Goal: Task Accomplishment & Management: Manage account settings

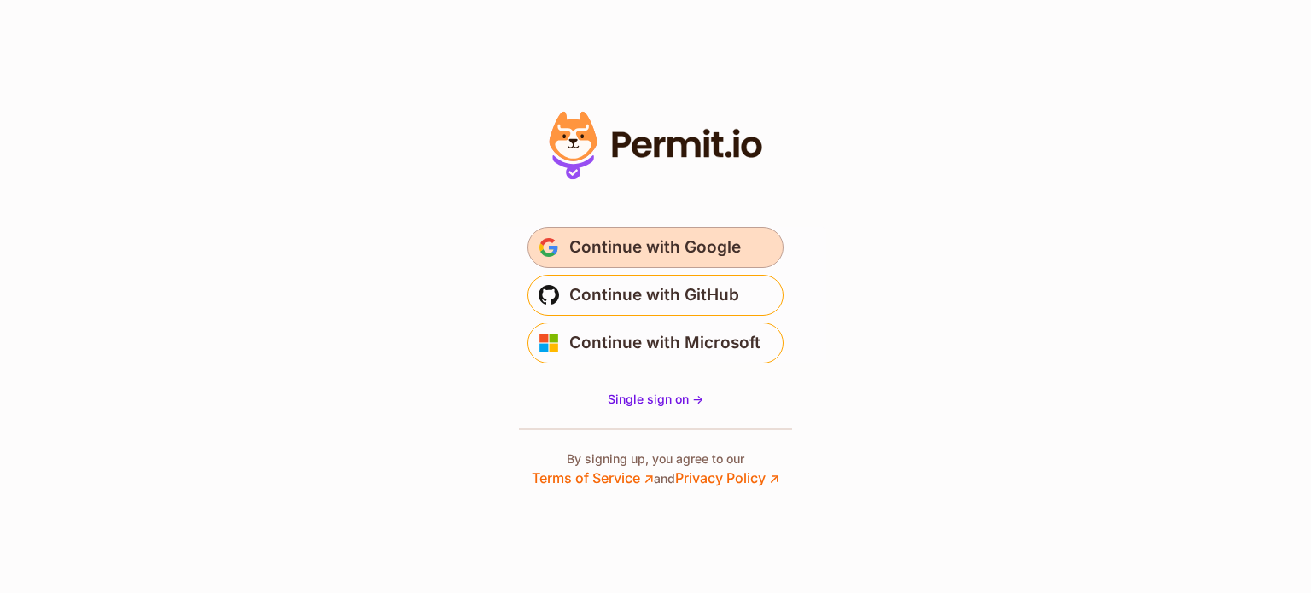
click at [684, 248] on span "Continue with Google" at bounding box center [655, 247] width 172 height 27
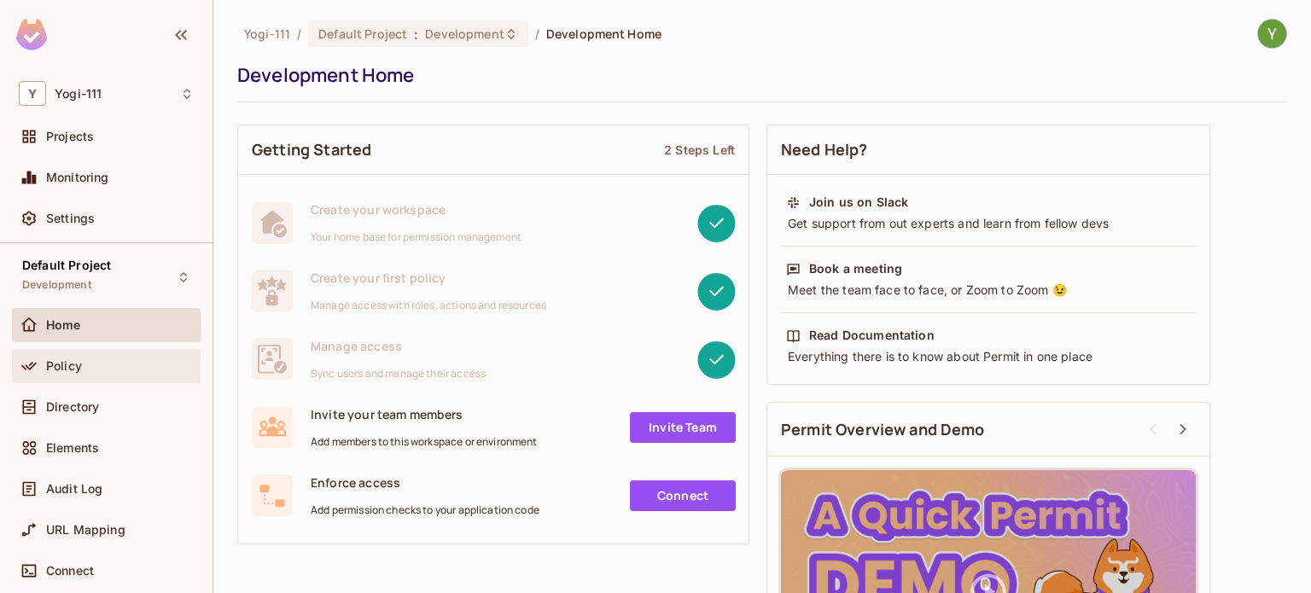
click at [113, 361] on div "Policy" at bounding box center [120, 366] width 148 height 14
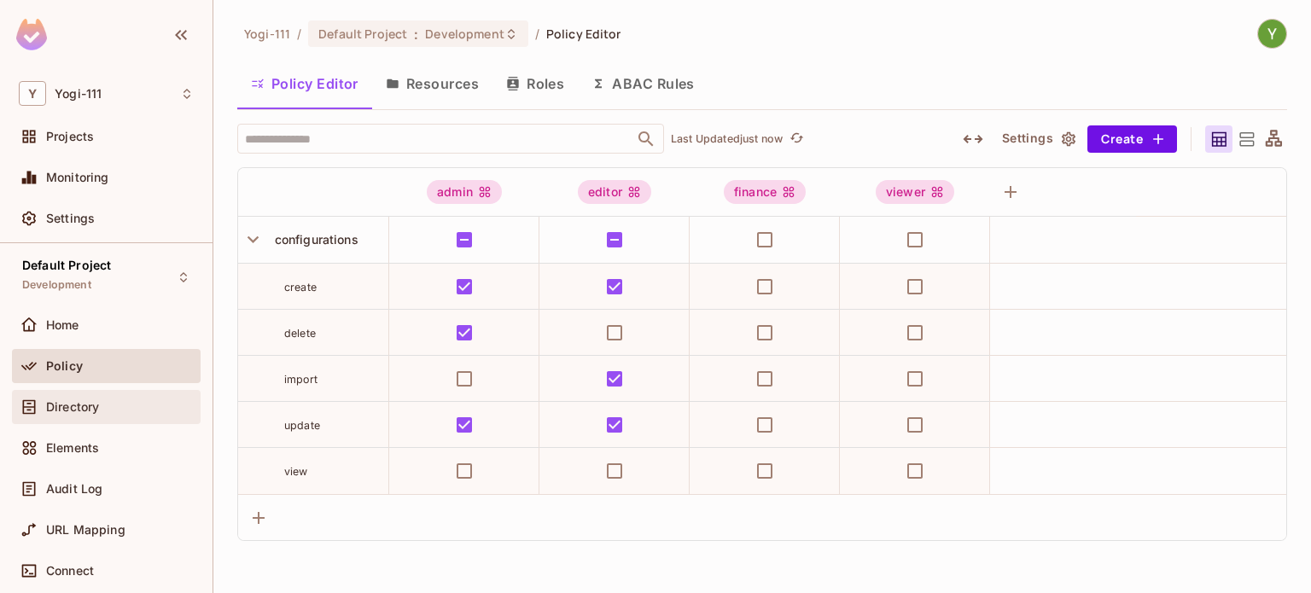
click at [85, 412] on span "Directory" at bounding box center [72, 407] width 53 height 14
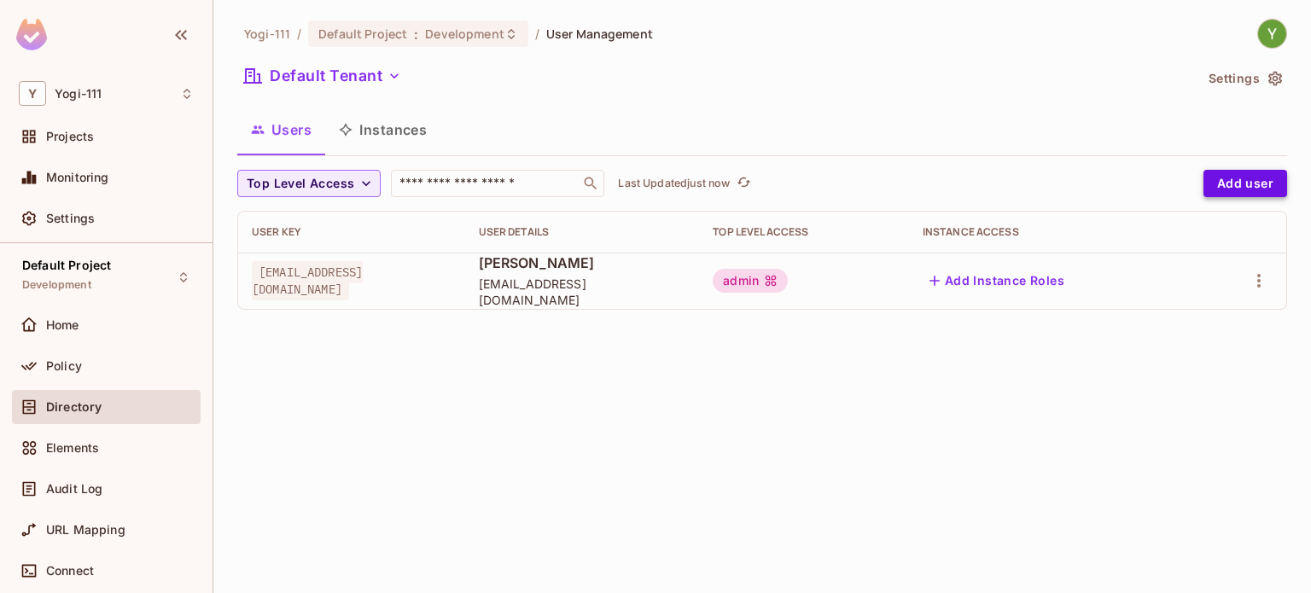
click at [1229, 184] on button "Add user" at bounding box center [1246, 183] width 84 height 27
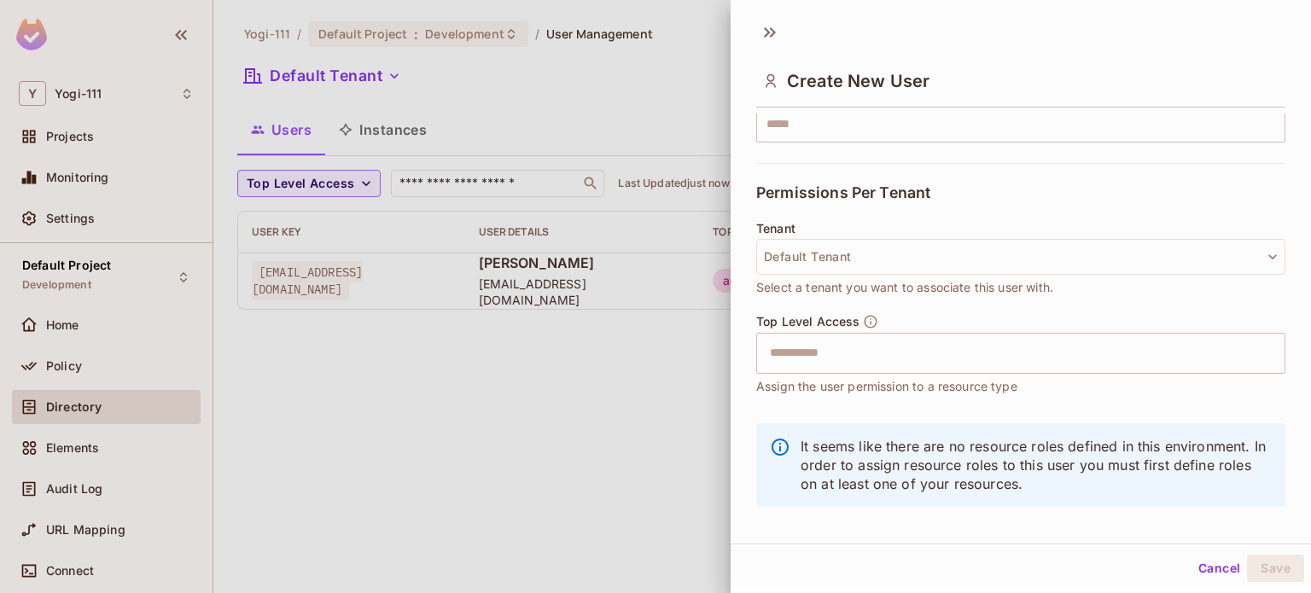
scroll to position [316, 0]
click at [870, 252] on button "Default Tenant" at bounding box center [1020, 255] width 529 height 36
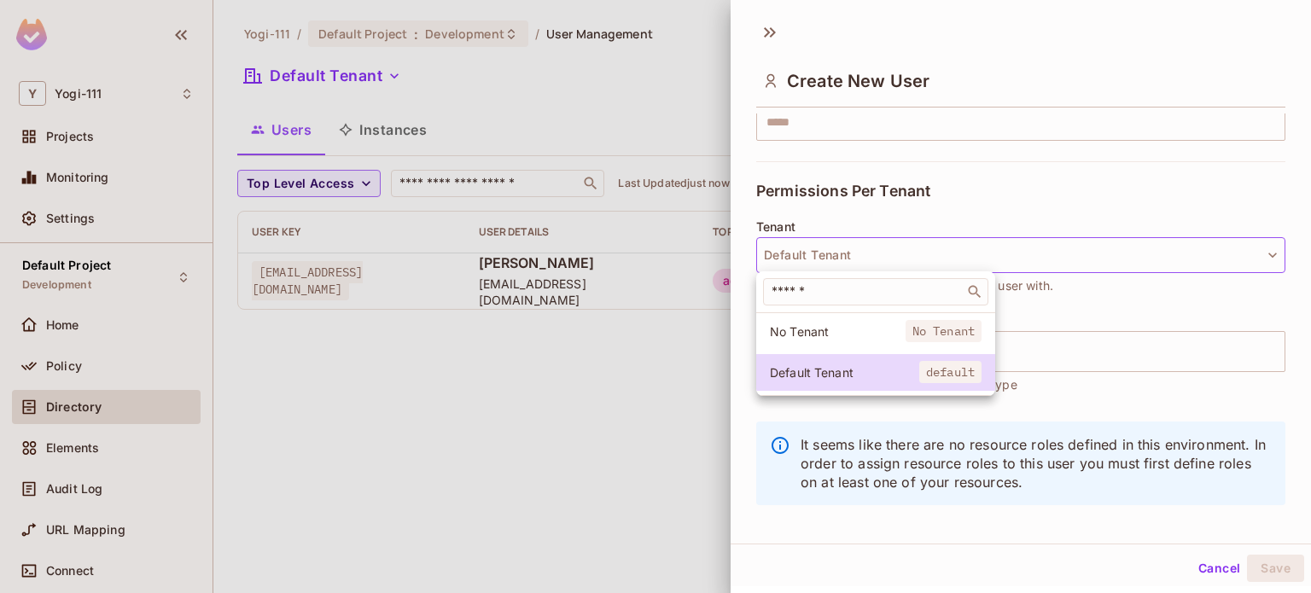
click at [870, 252] on div at bounding box center [655, 296] width 1311 height 593
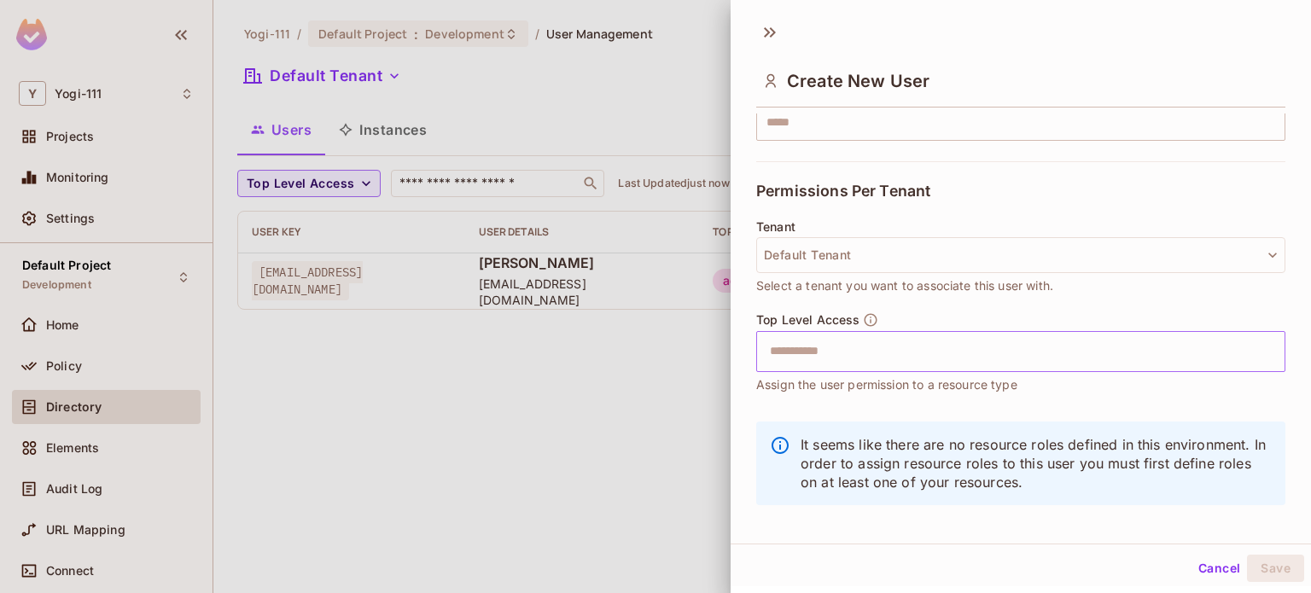
scroll to position [329, 0]
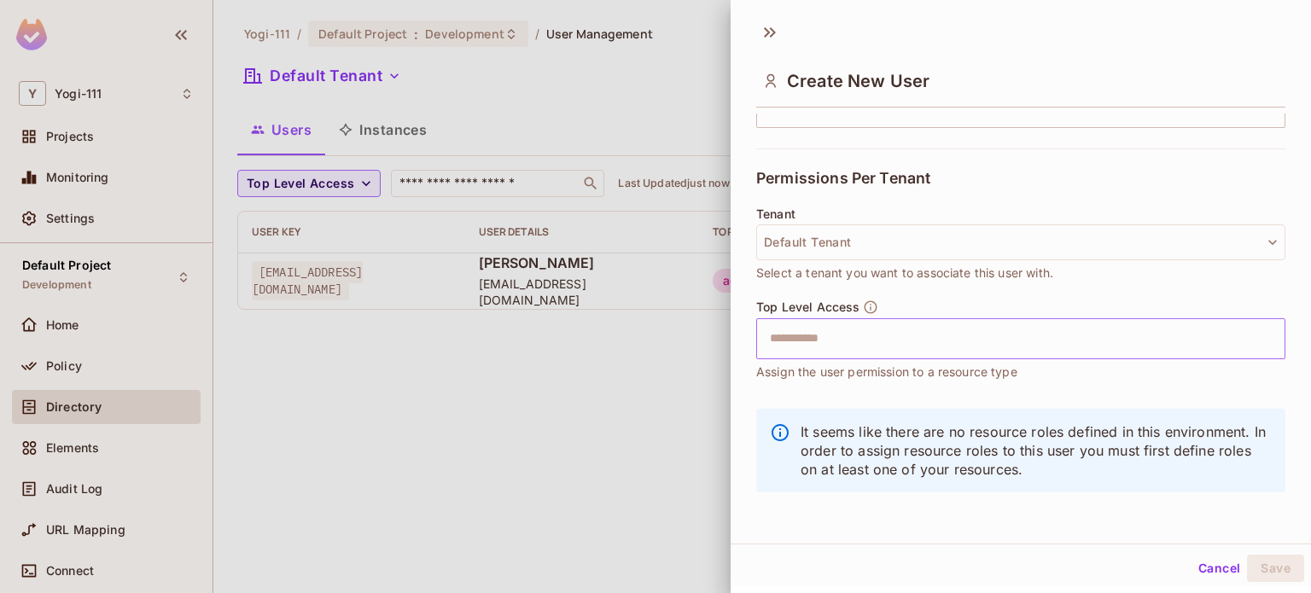
click at [825, 339] on input "text" at bounding box center [1006, 339] width 493 height 34
click at [661, 378] on div at bounding box center [655, 296] width 1311 height 593
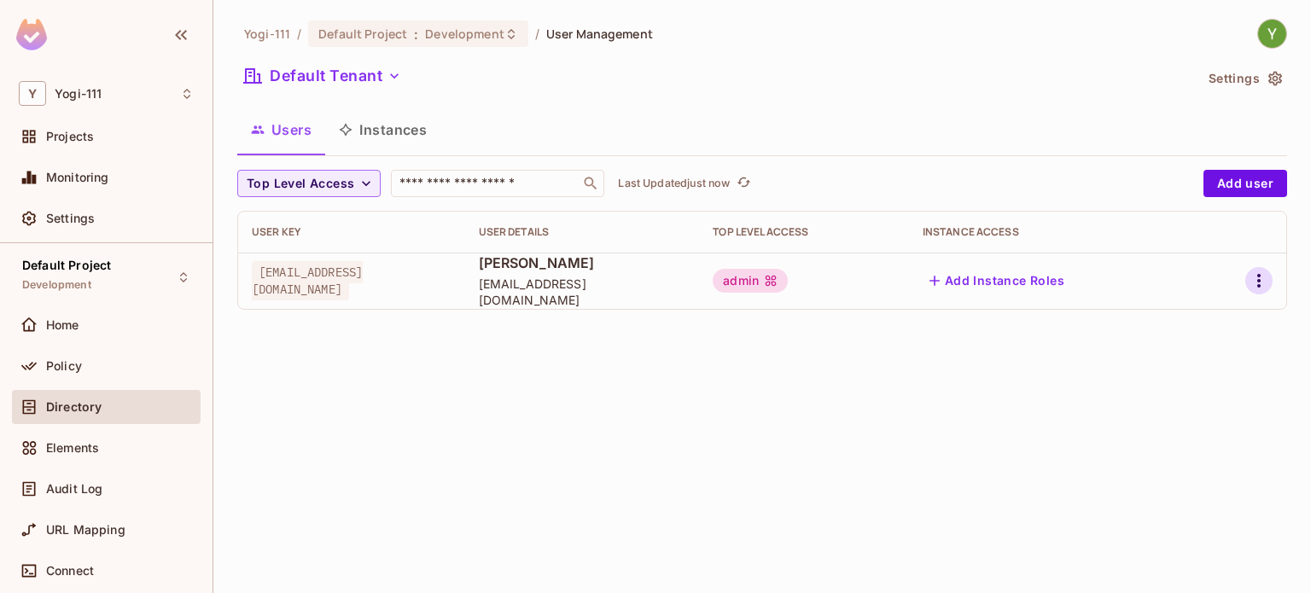
click at [1263, 283] on icon "button" at bounding box center [1259, 281] width 20 height 20
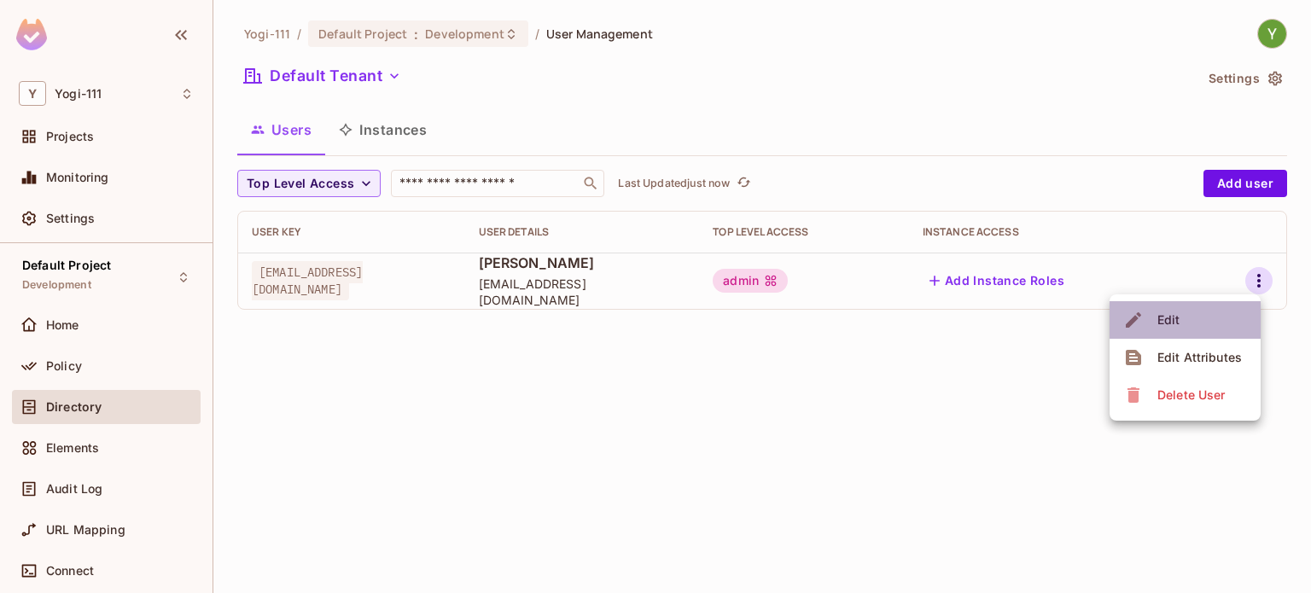
click at [1206, 322] on li "Edit" at bounding box center [1185, 320] width 151 height 38
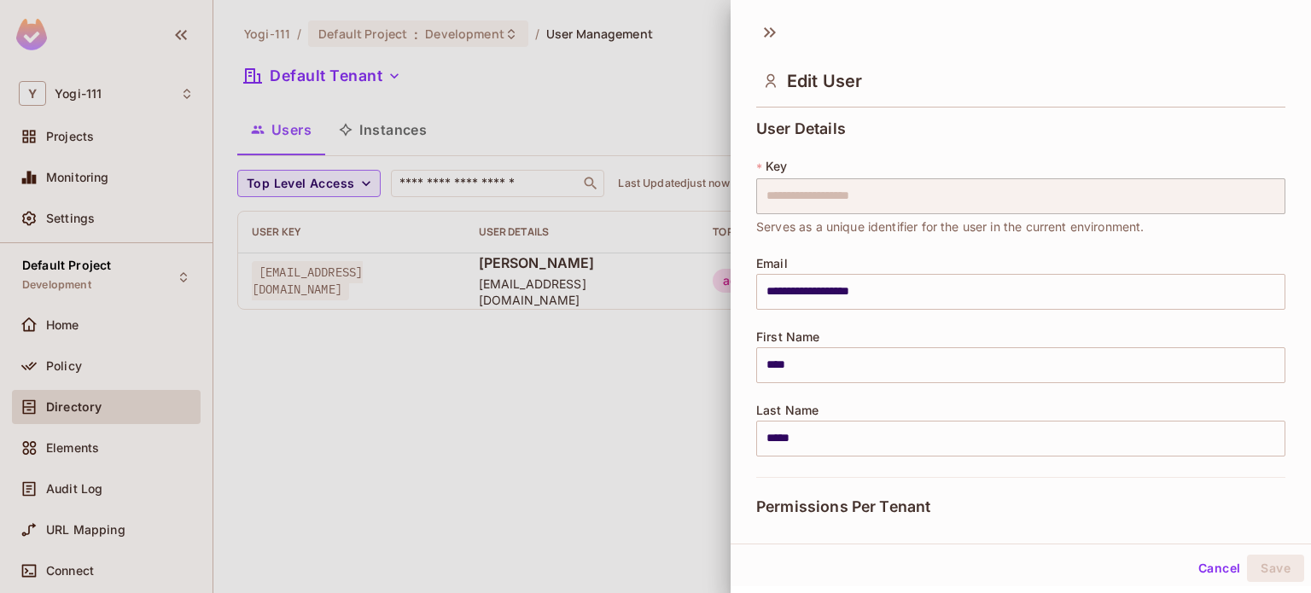
click at [633, 416] on div at bounding box center [655, 296] width 1311 height 593
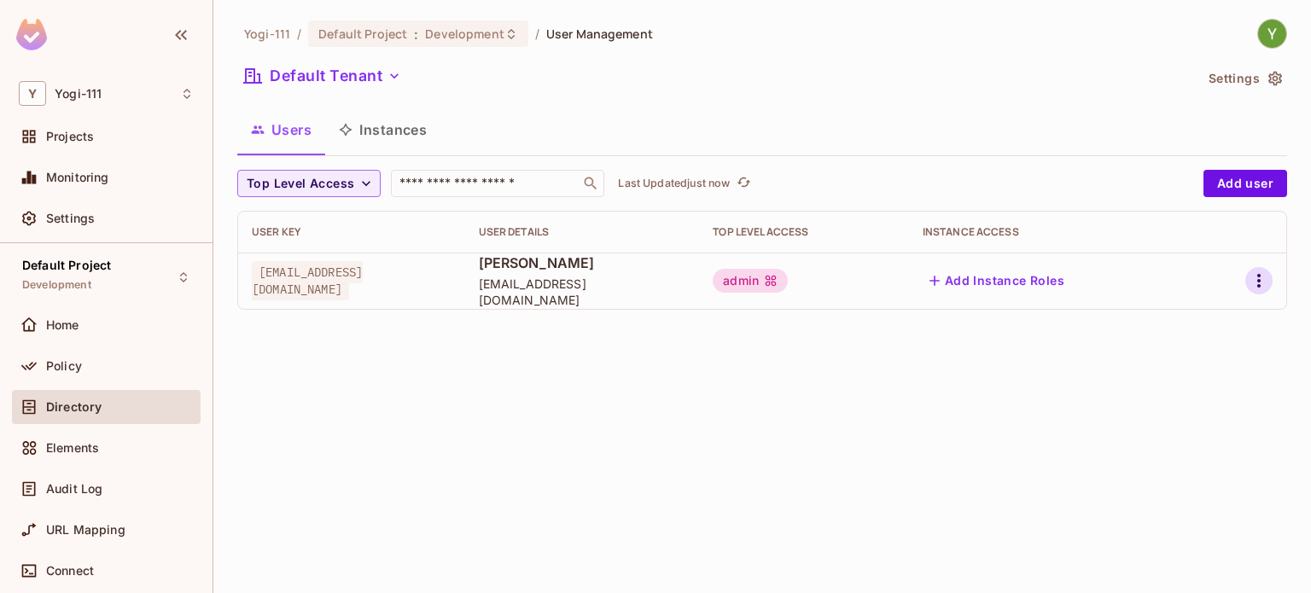
click at [1270, 283] on td at bounding box center [1242, 281] width 90 height 56
click at [1270, 283] on button "button" at bounding box center [1258, 280] width 27 height 27
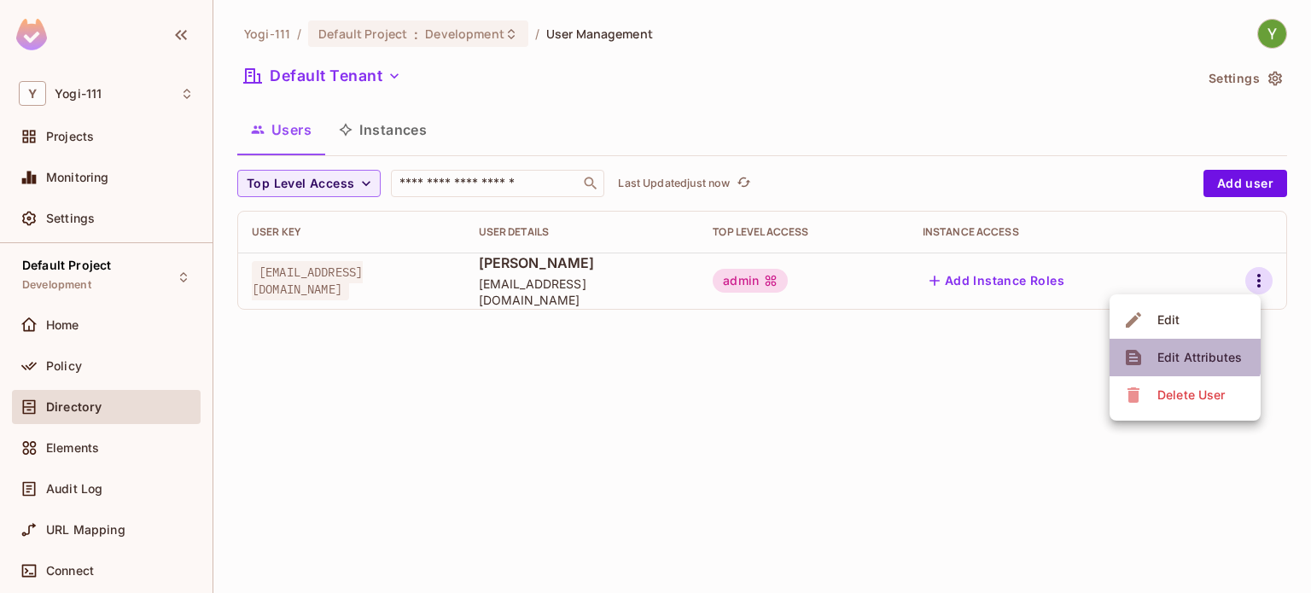
click at [1170, 349] on div "Edit Attributes" at bounding box center [1200, 357] width 85 height 17
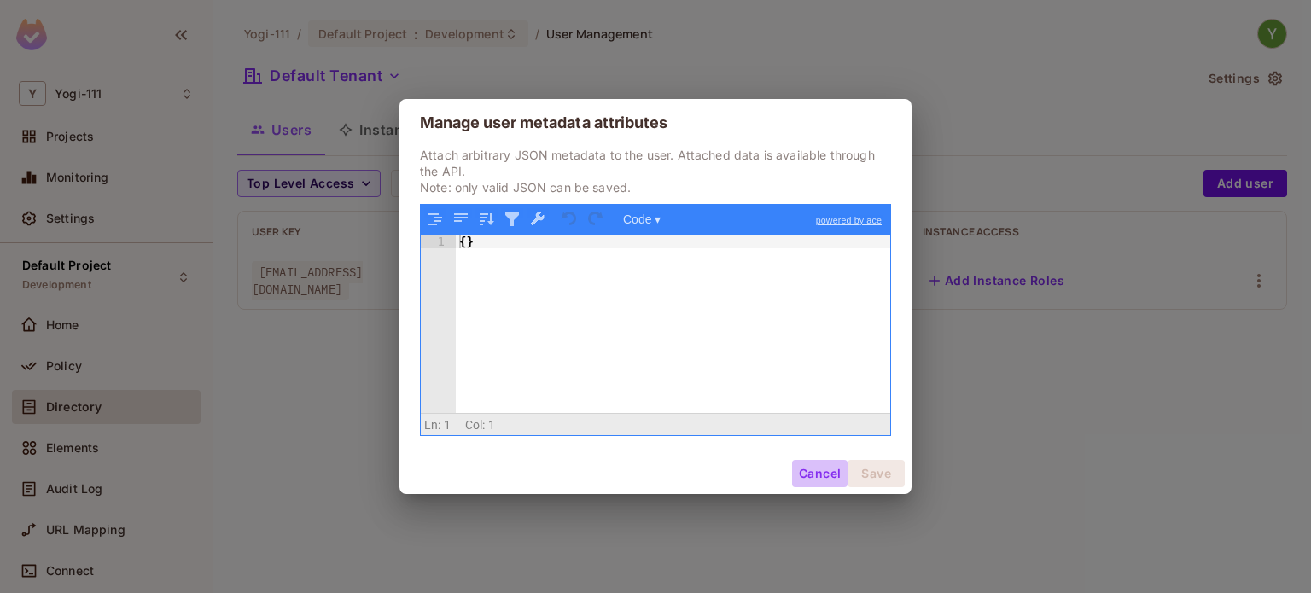
click at [815, 477] on button "Cancel" at bounding box center [819, 473] width 55 height 27
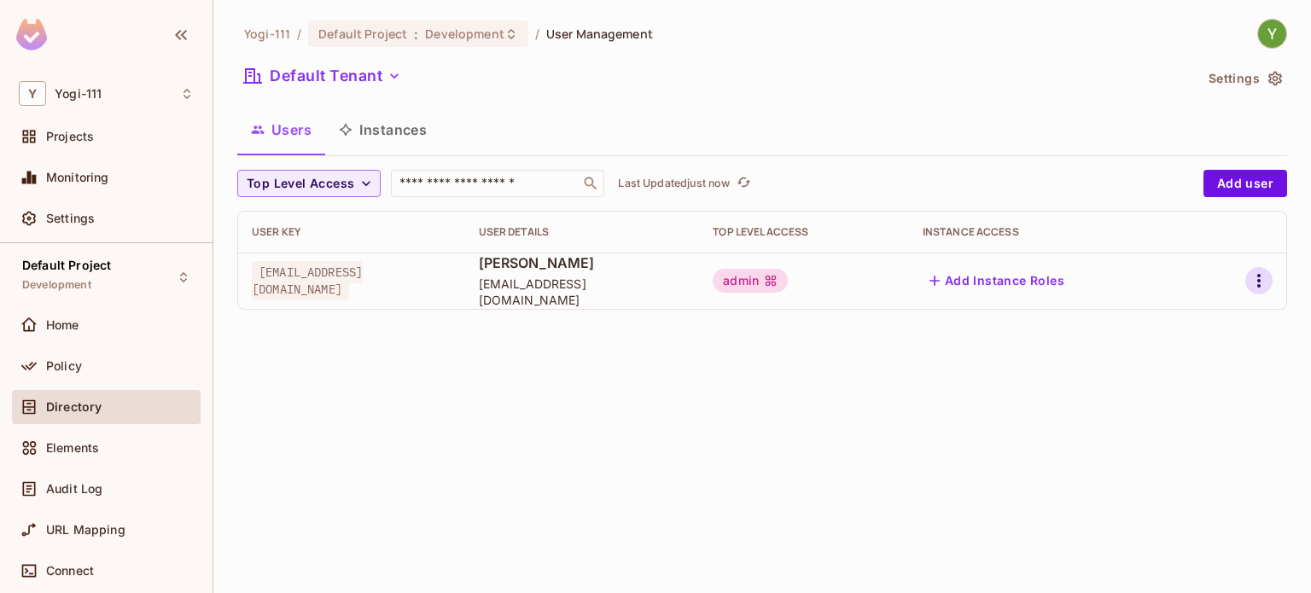
click at [1260, 277] on icon "button" at bounding box center [1258, 281] width 3 height 14
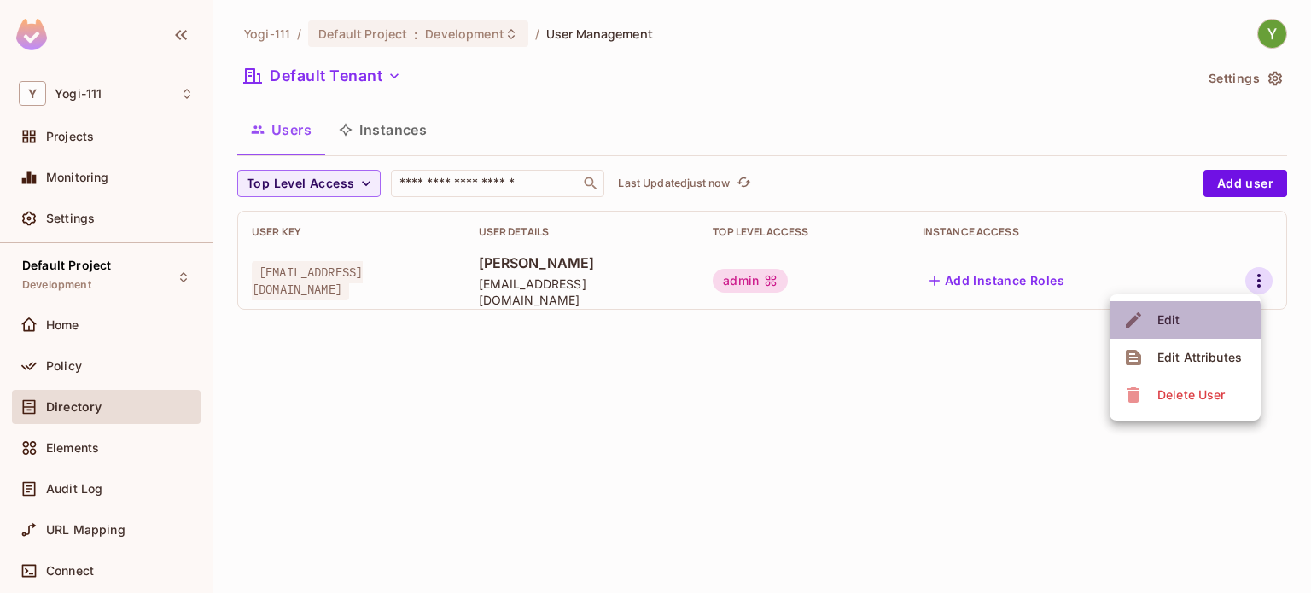
click at [1164, 323] on div "Edit" at bounding box center [1169, 320] width 23 height 17
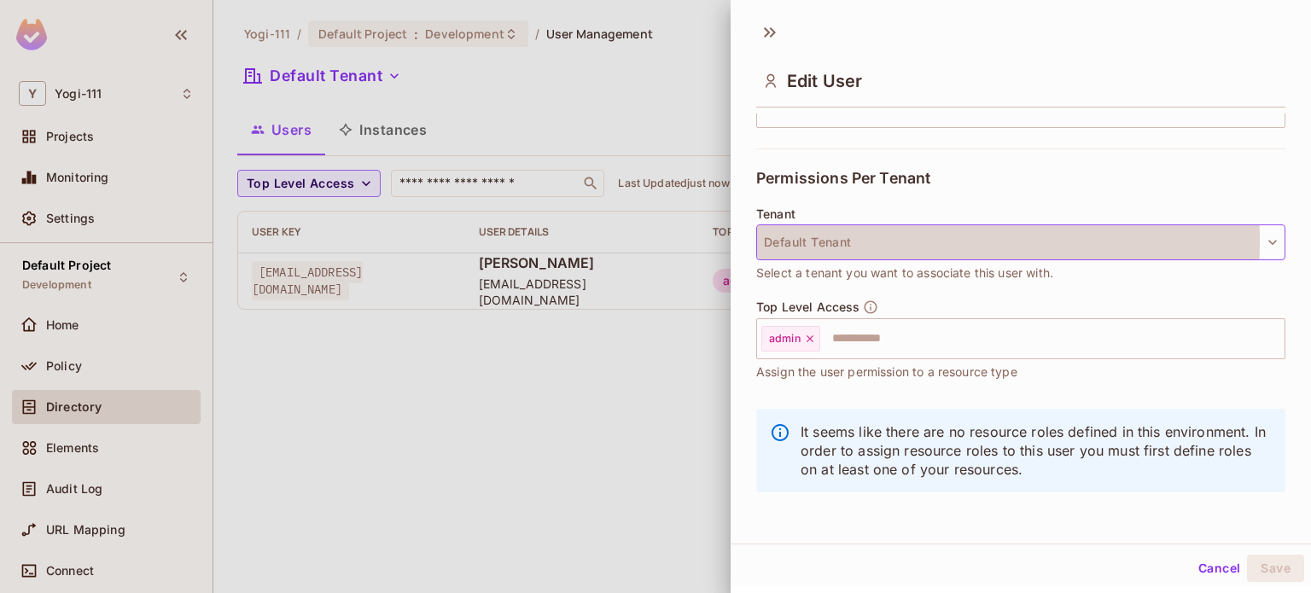
click at [816, 240] on button "Default Tenant" at bounding box center [1020, 243] width 529 height 36
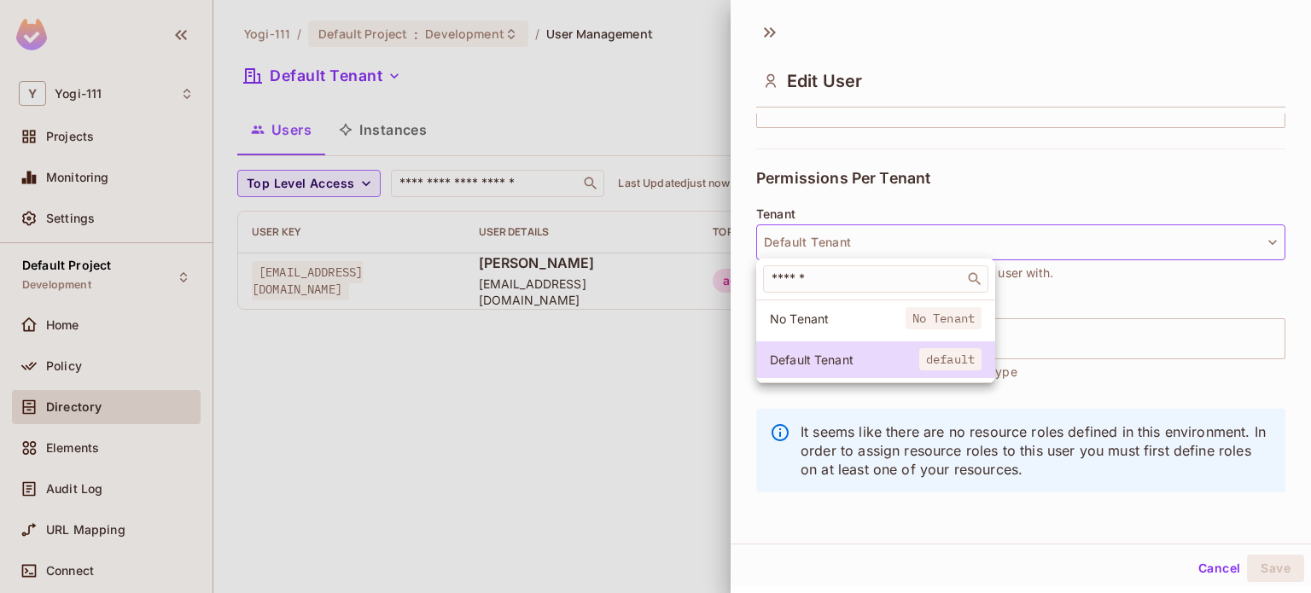
click at [816, 240] on div at bounding box center [655, 296] width 1311 height 593
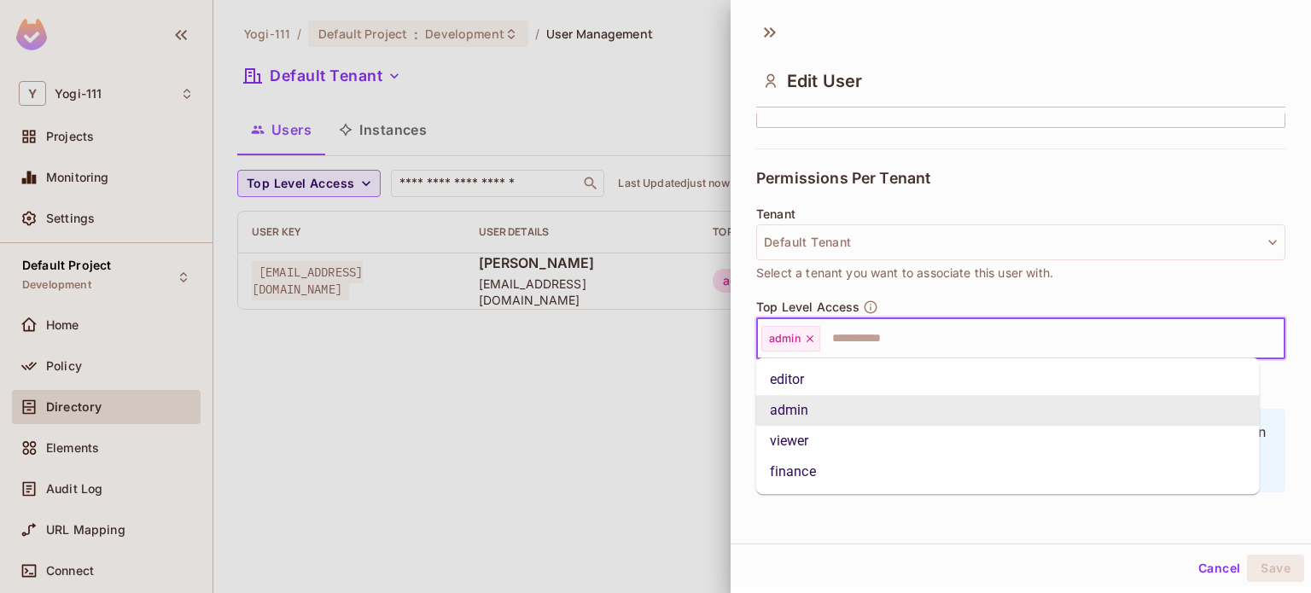
click at [854, 341] on input "text" at bounding box center [1037, 339] width 430 height 34
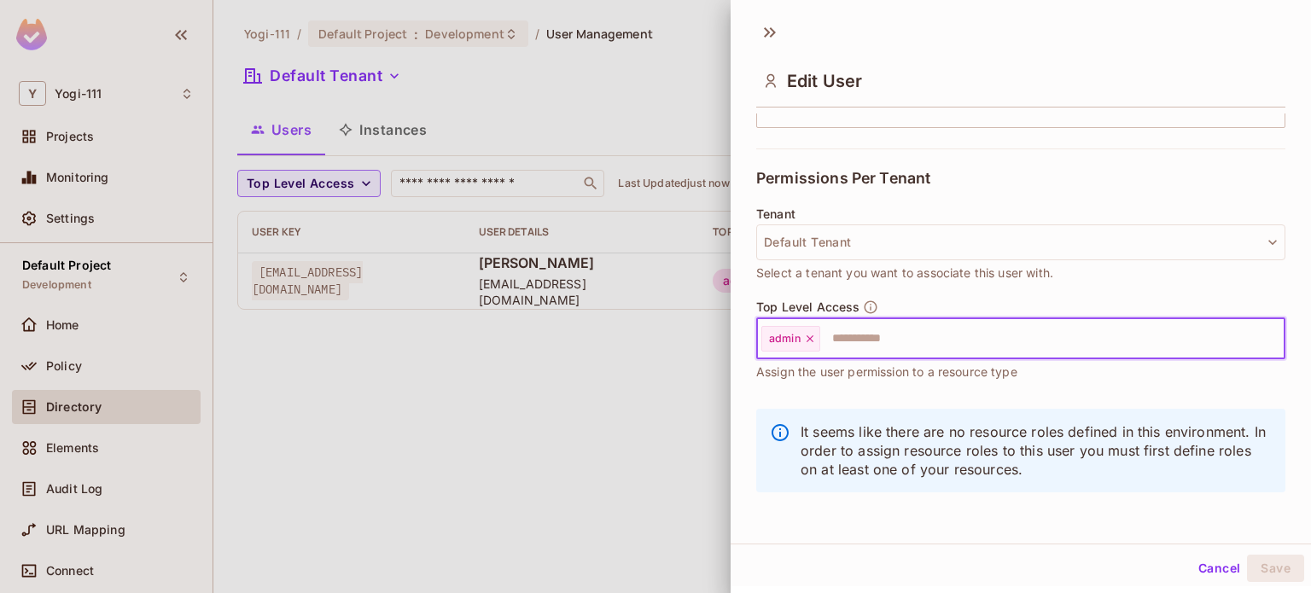
click at [854, 341] on input "text" at bounding box center [1037, 339] width 430 height 34
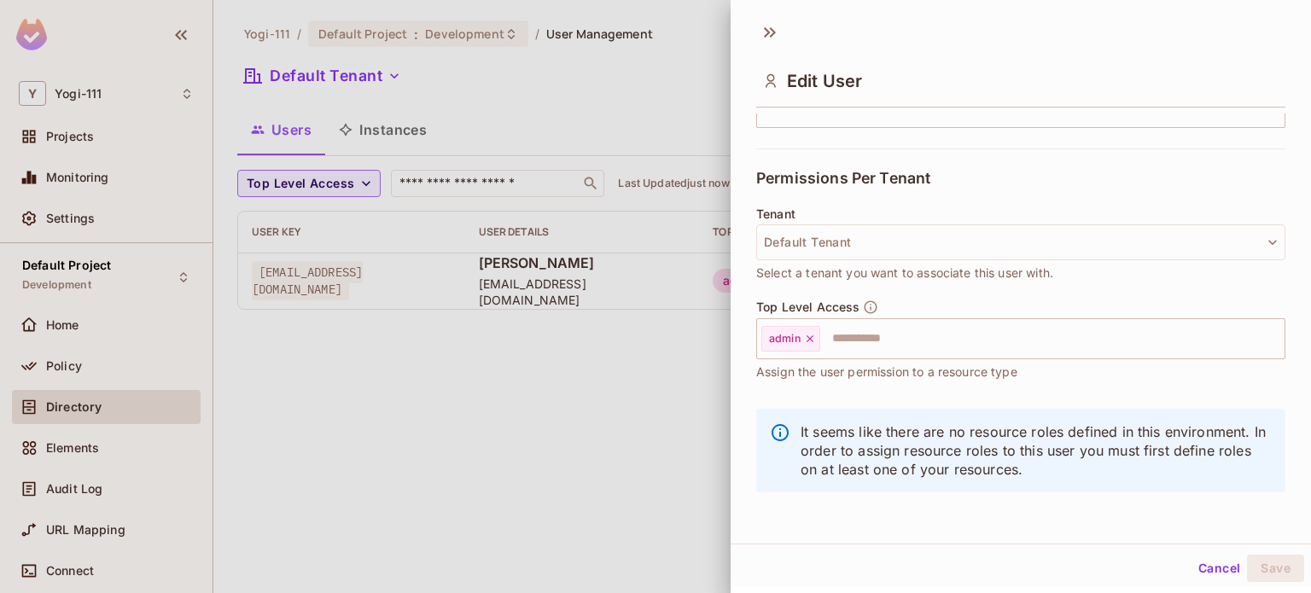
click at [826, 200] on div "Permissions Per Tenant" at bounding box center [1020, 178] width 529 height 59
click at [1197, 579] on button "Cancel" at bounding box center [1219, 568] width 55 height 27
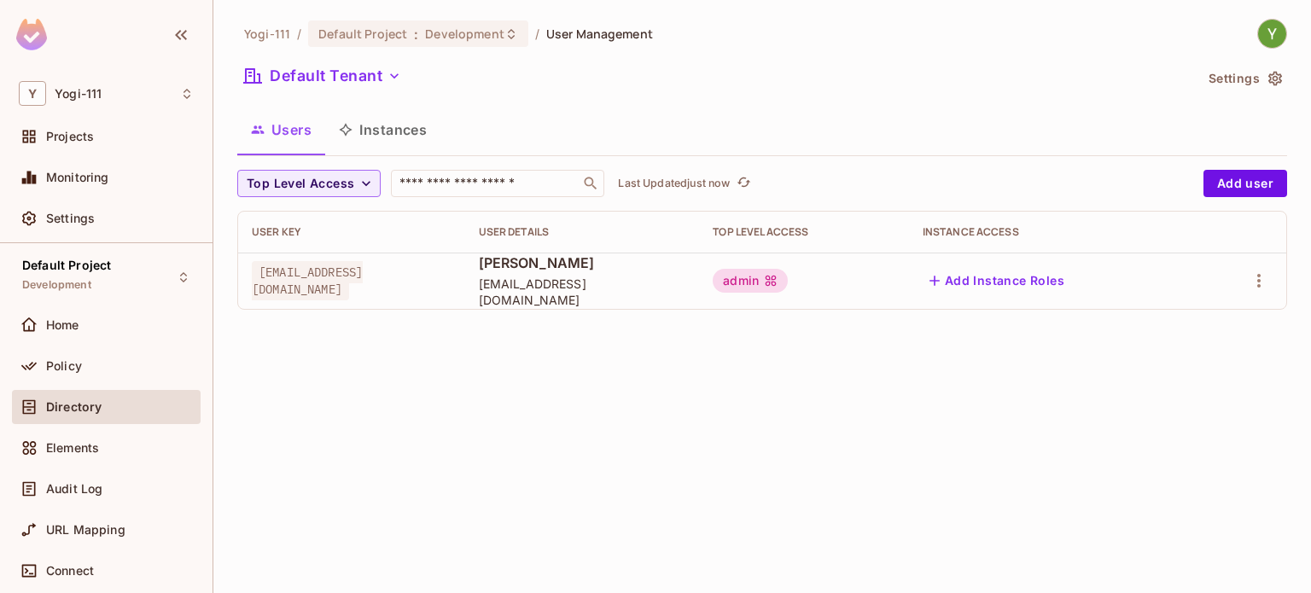
click at [877, 446] on div "Yogi-111 / Default Project : Development / User Management Default Tenant Setti…" at bounding box center [762, 296] width 1098 height 593
